Goal: Use online tool/utility: Utilize a website feature to perform a specific function

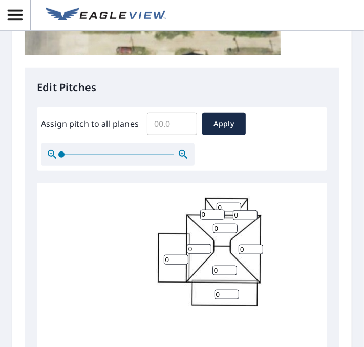
scroll to position [382, 0]
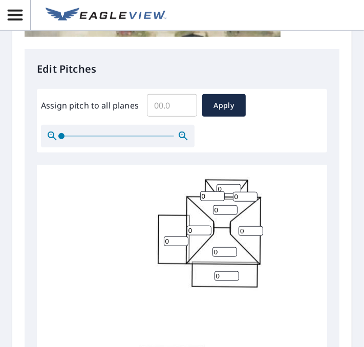
click at [209, 199] on input "0" at bounding box center [212, 197] width 25 height 10
type input "02"
click at [223, 187] on input "0" at bounding box center [229, 189] width 25 height 10
type input "02"
click at [239, 197] on input "0" at bounding box center [245, 197] width 25 height 10
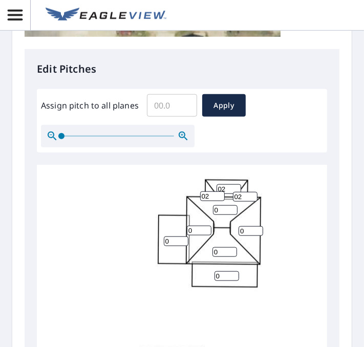
type input "02"
click at [225, 212] on input "0" at bounding box center [225, 210] width 25 height 10
type input "07"
click at [248, 231] on input "0" at bounding box center [251, 231] width 25 height 10
type input "07"
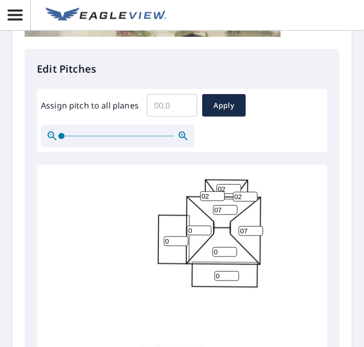
click at [197, 234] on input "0" at bounding box center [199, 231] width 25 height 10
type input "07"
click at [219, 249] on input "0" at bounding box center [225, 252] width 25 height 10
type input "07"
click at [228, 277] on input "0" at bounding box center [227, 276] width 25 height 10
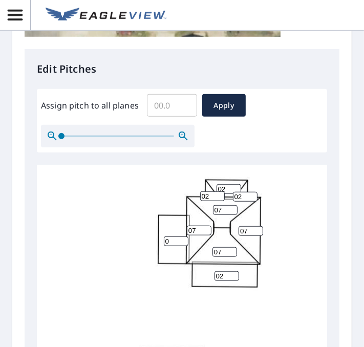
type input "02"
click at [172, 244] on input "0" at bounding box center [176, 242] width 25 height 10
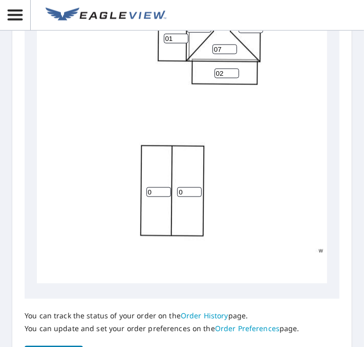
scroll to position [600, 0]
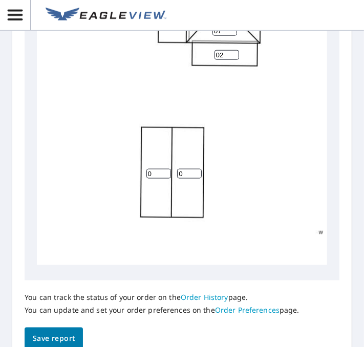
type input "01"
click at [157, 169] on input "0" at bounding box center [158, 174] width 25 height 10
type input "04"
click at [185, 169] on input "0" at bounding box center [189, 174] width 25 height 10
type input "04"
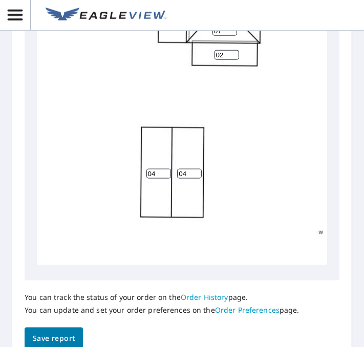
click at [229, 198] on div "04 04 02 01 07 07 07 07 02 02 02" at bounding box center [201, 105] width 328 height 322
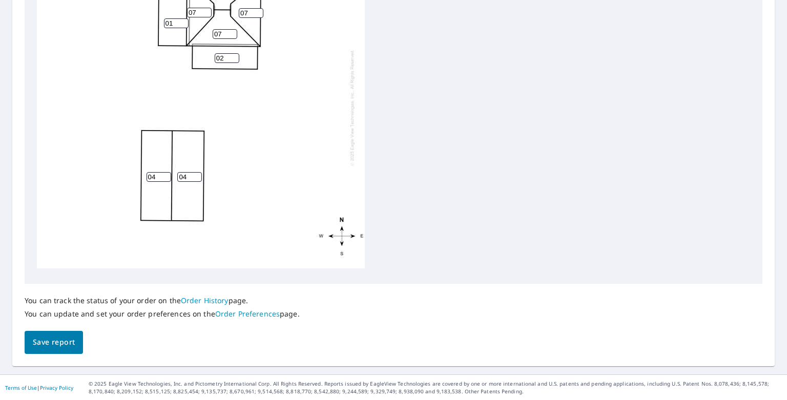
scroll to position [9, 0]
click at [64, 342] on span "Save report" at bounding box center [54, 342] width 42 height 13
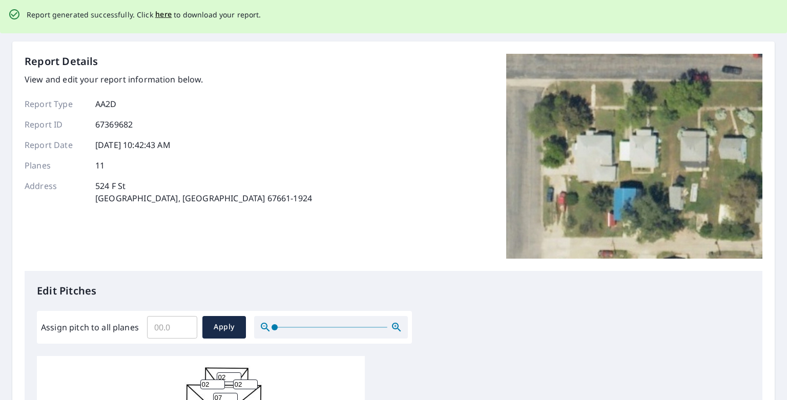
scroll to position [0, 0]
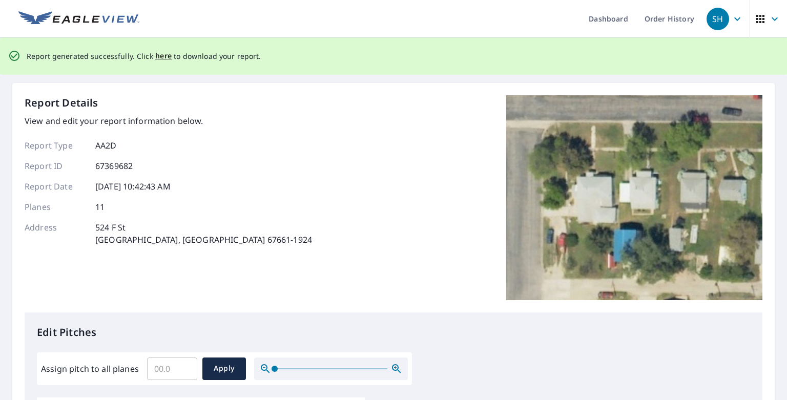
click at [162, 62] on div "Report generated successfully. Click here to download your report." at bounding box center [144, 56] width 235 height 21
click at [163, 54] on span "here" at bounding box center [163, 56] width 17 height 13
